Goal: Task Accomplishment & Management: Manage account settings

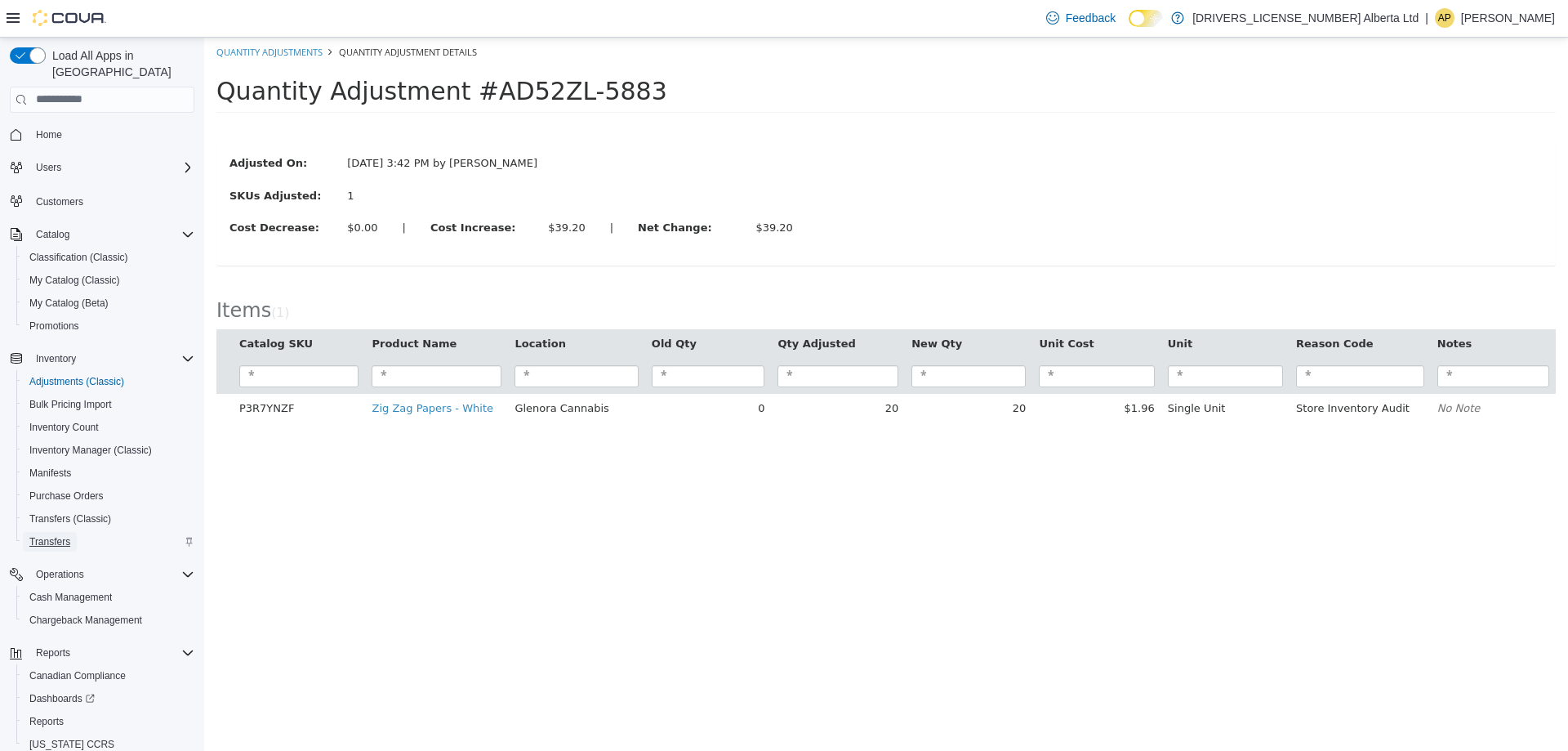
click at [57, 535] on span "Transfers" at bounding box center [50, 542] width 41 height 13
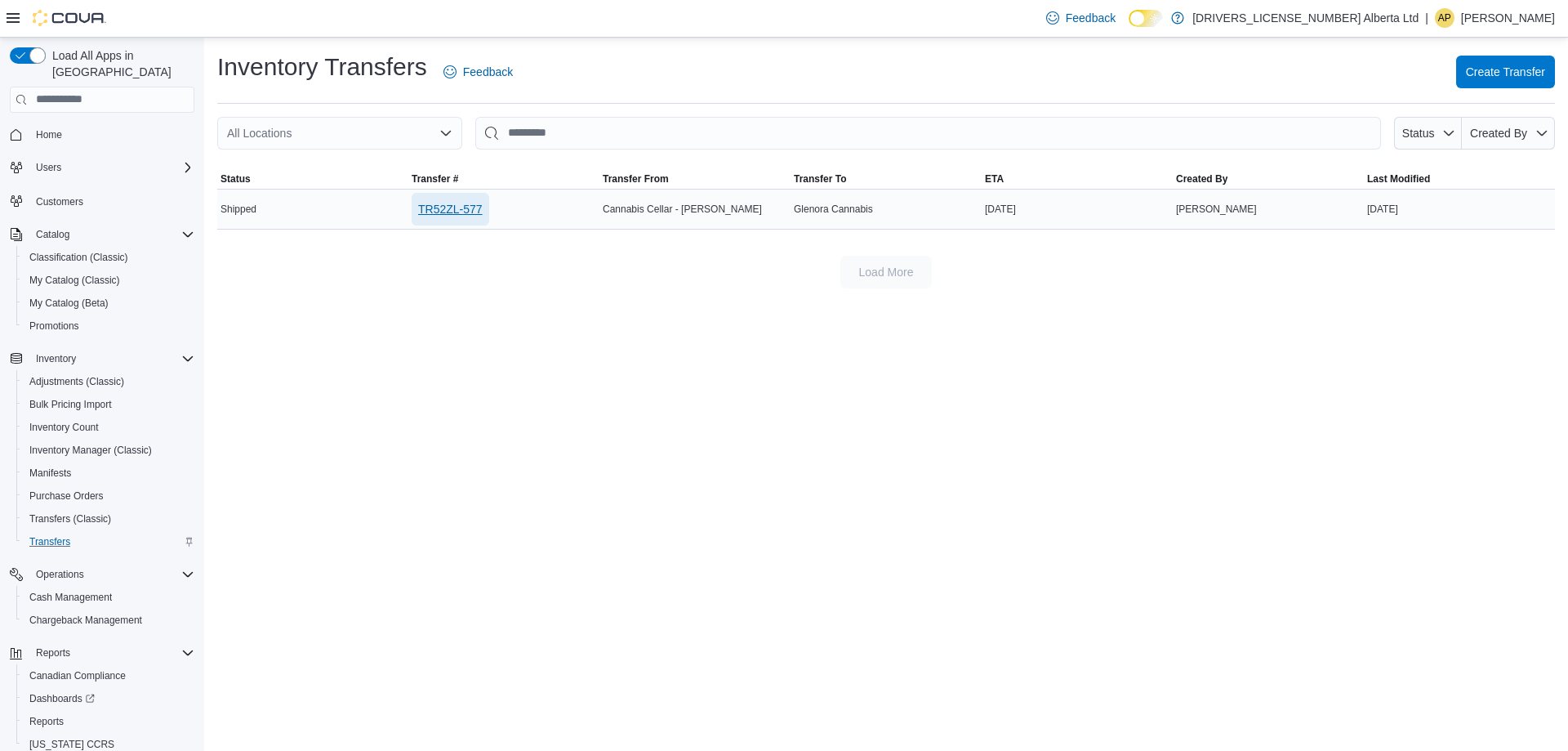
click at [485, 198] on link "TR52ZL-577" at bounding box center [450, 209] width 78 height 33
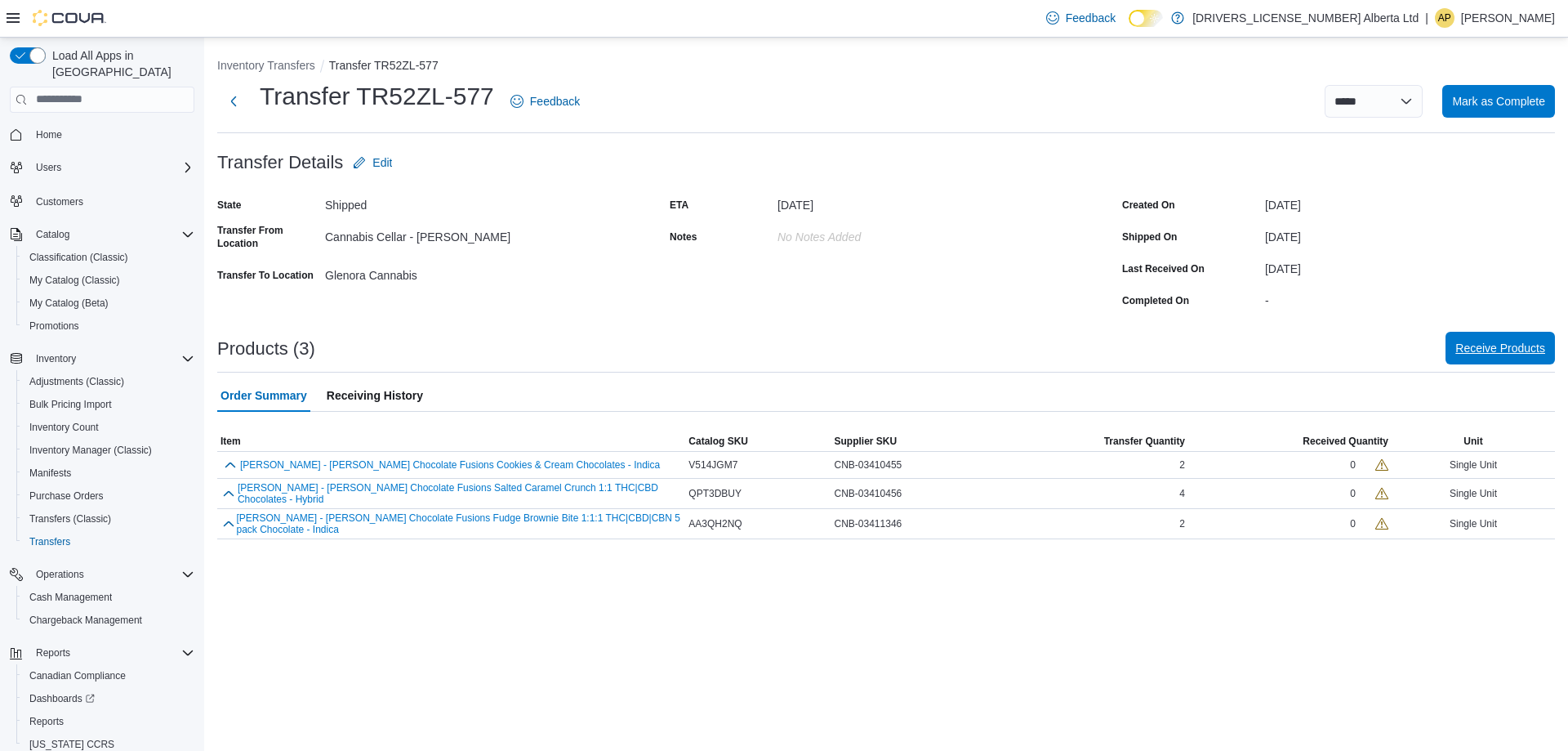
click at [1525, 361] on span "Receive Products" at bounding box center [1501, 348] width 90 height 33
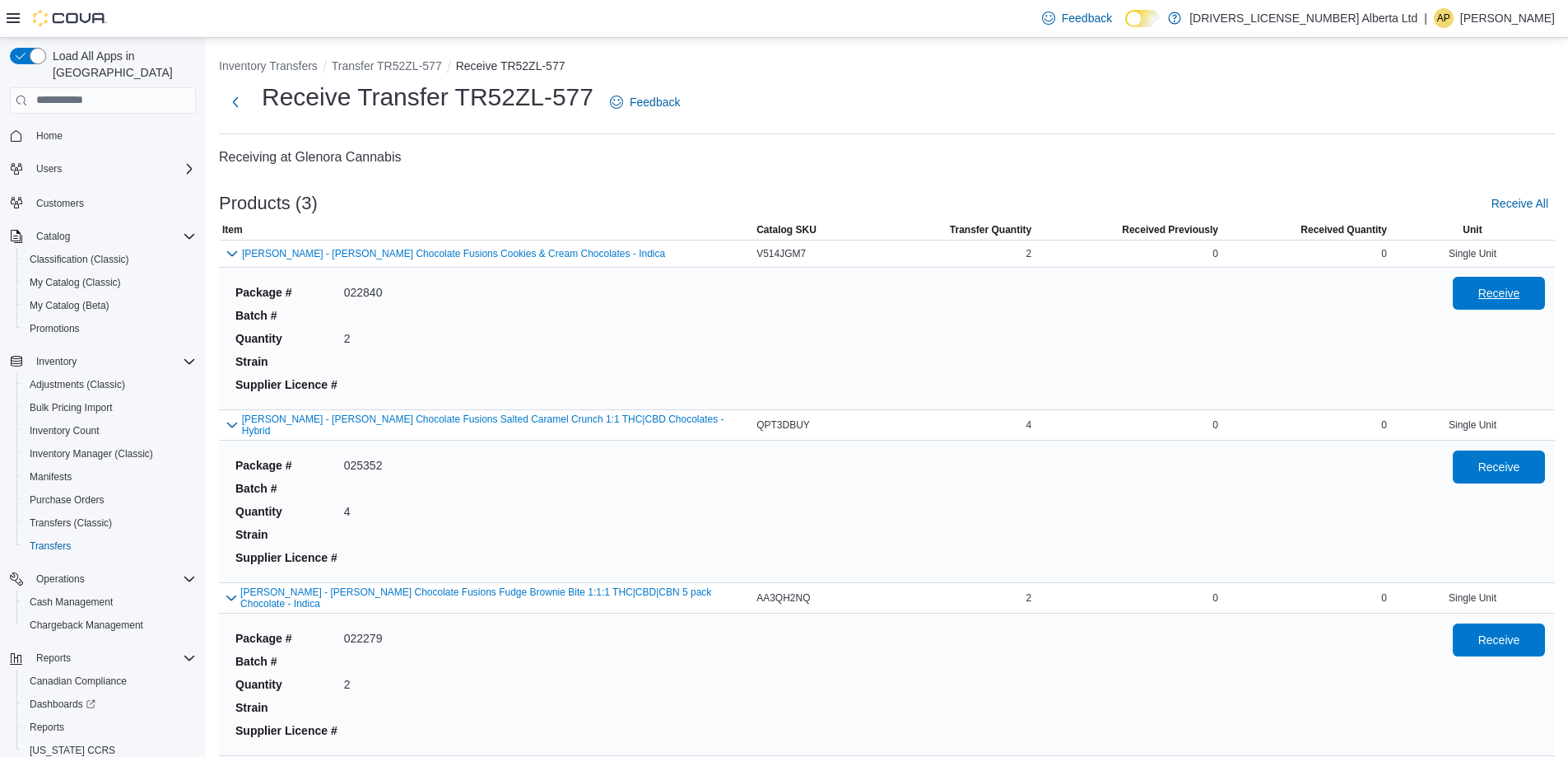
click at [1532, 298] on span "Receive" at bounding box center [1498, 293] width 73 height 33
click at [1488, 463] on span "Receive" at bounding box center [1498, 466] width 73 height 33
click at [1506, 644] on span "Receive" at bounding box center [1498, 639] width 73 height 33
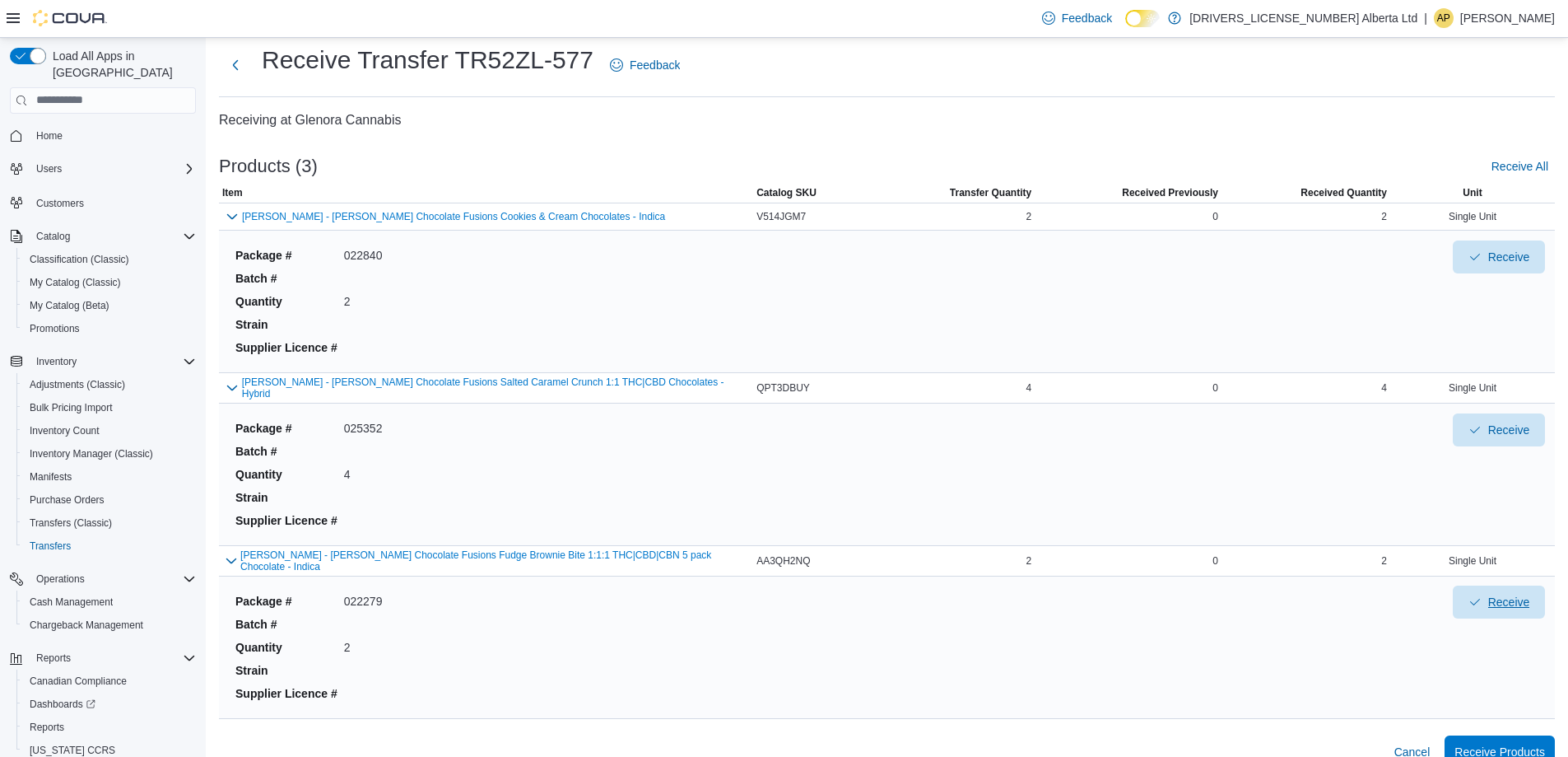
scroll to position [55, 0]
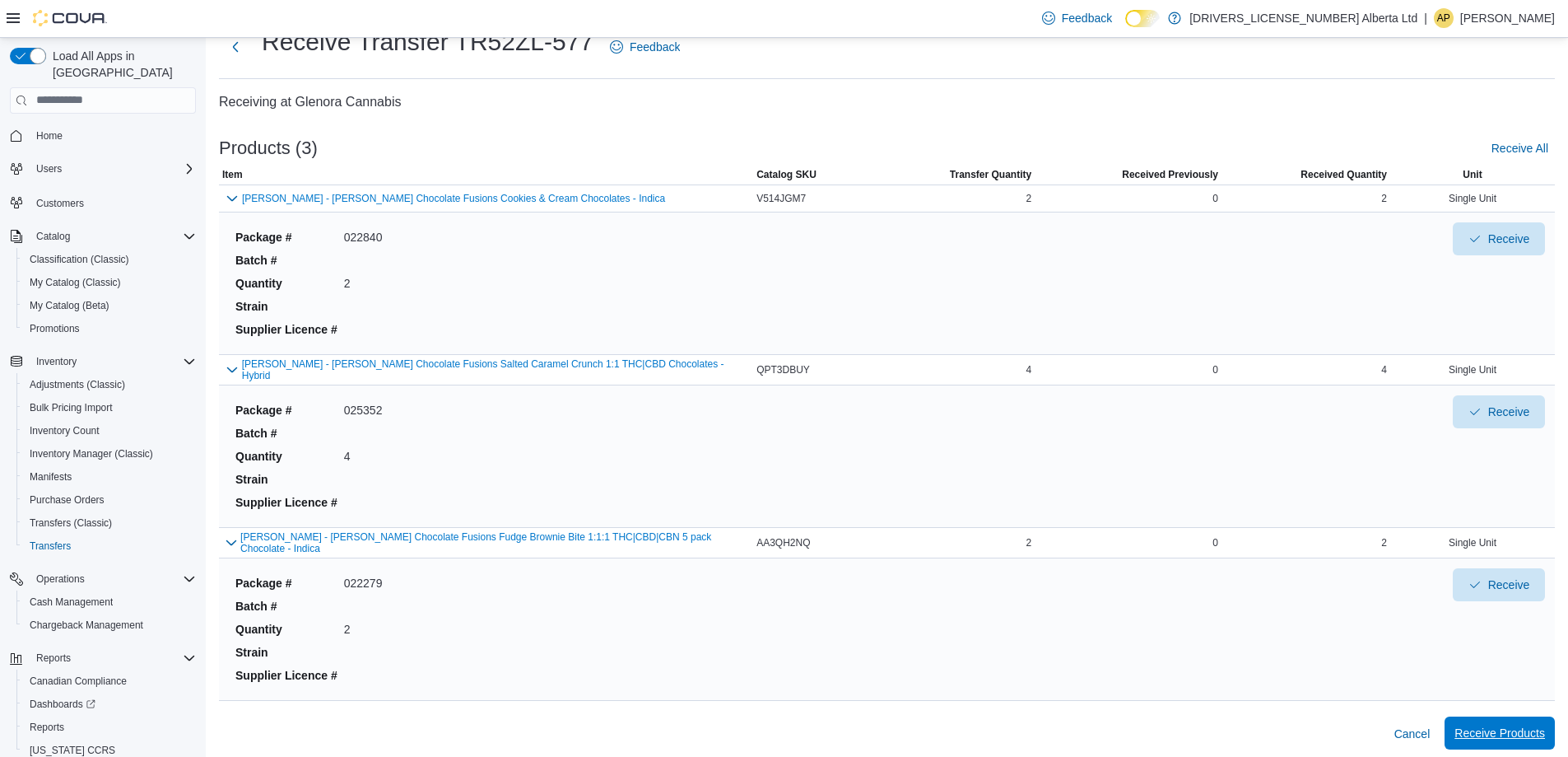
click at [1496, 733] on span "Receive Products" at bounding box center [1499, 732] width 91 height 16
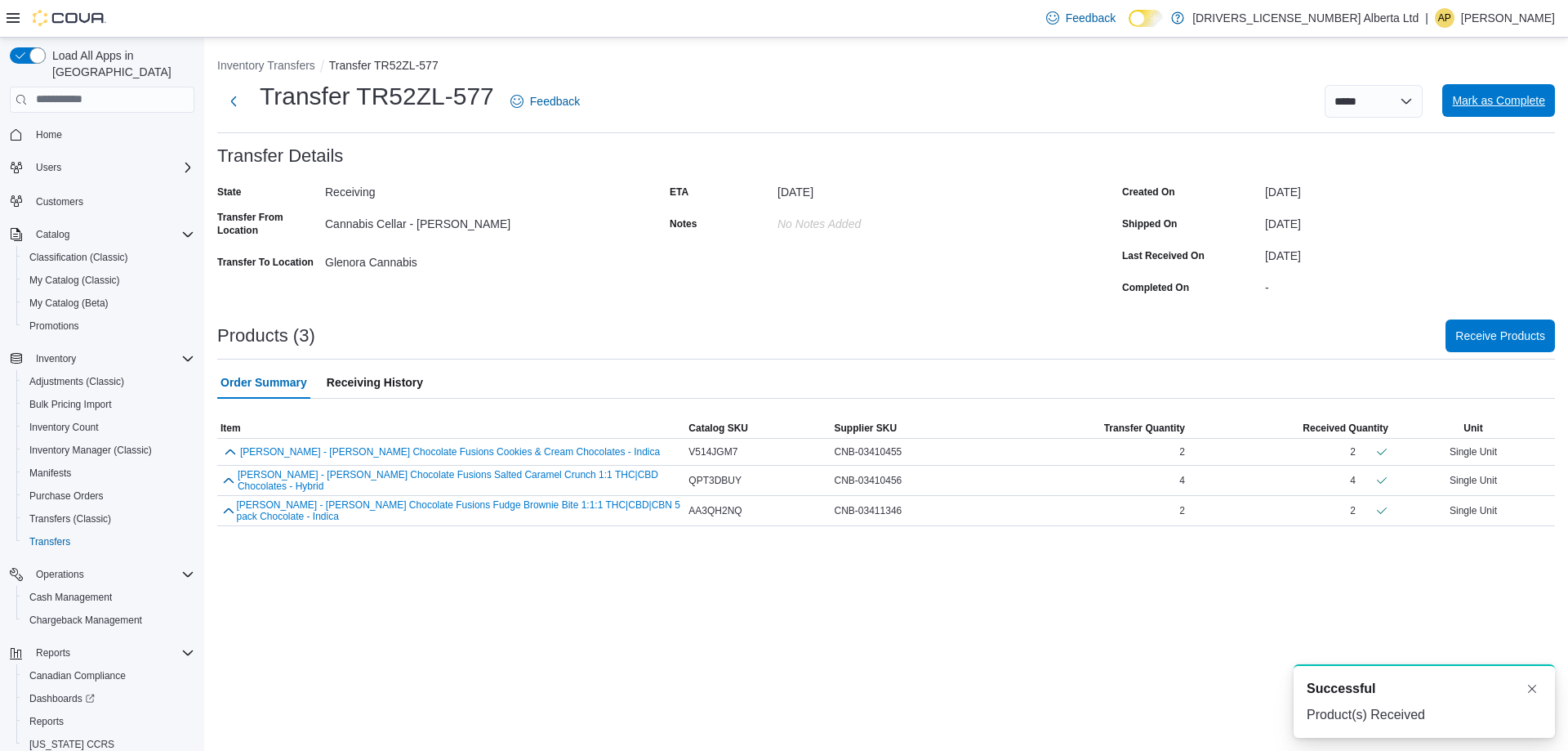
click at [1527, 92] on span "Mark as Complete" at bounding box center [1498, 100] width 93 height 33
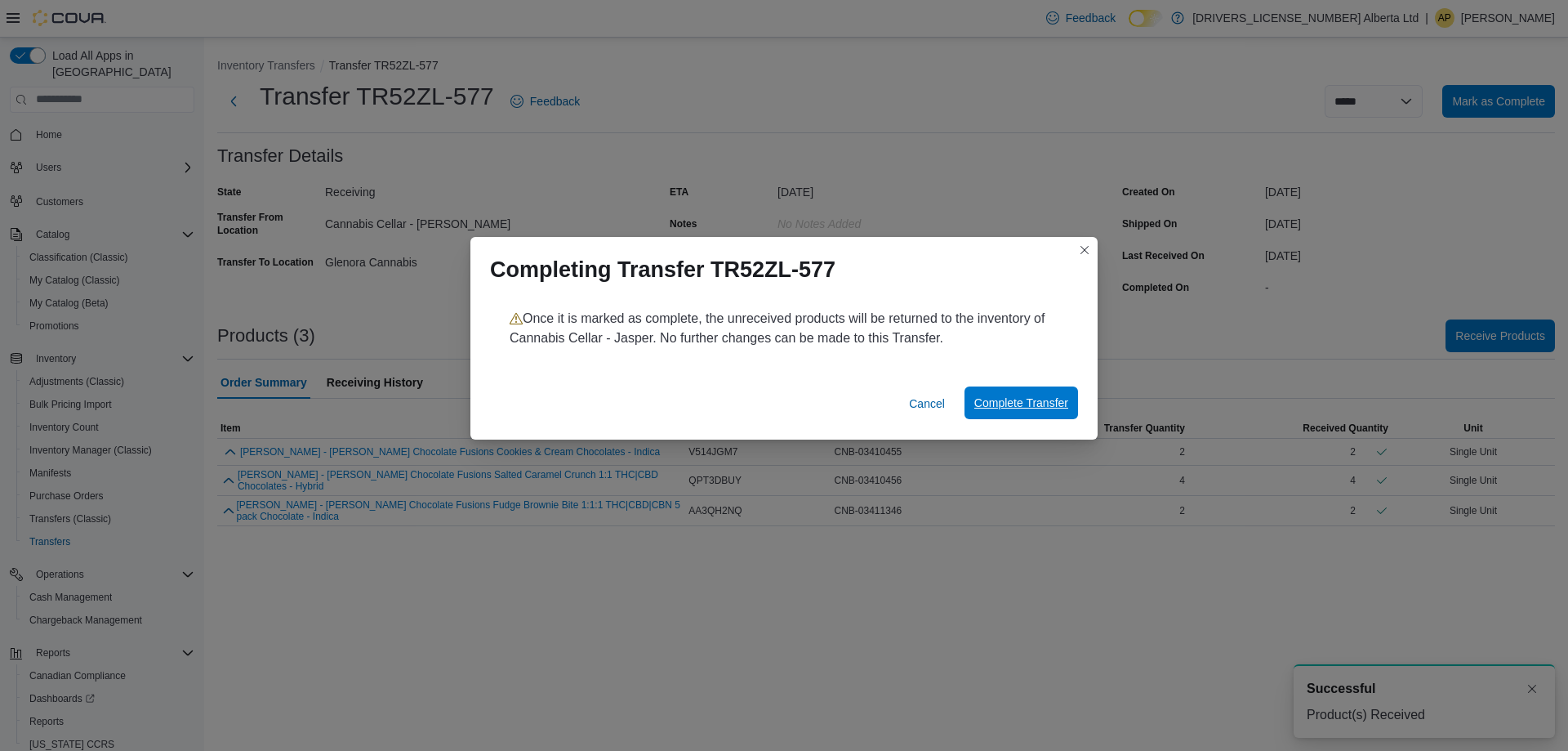
click at [981, 395] on span "Complete Transfer" at bounding box center [1021, 402] width 94 height 33
